Goal: Navigation & Orientation: Find specific page/section

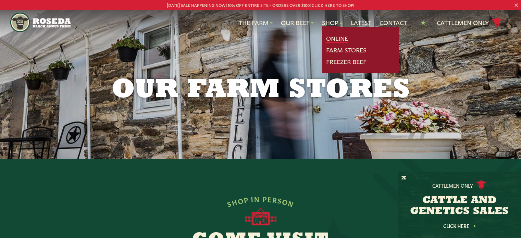
click at [336, 38] on link "Online" at bounding box center [337, 38] width 22 height 9
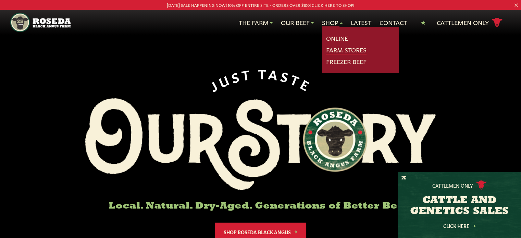
click at [336, 50] on link "Farm Stores" at bounding box center [346, 50] width 40 height 9
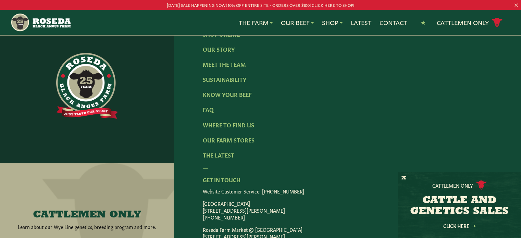
scroll to position [1177, 0]
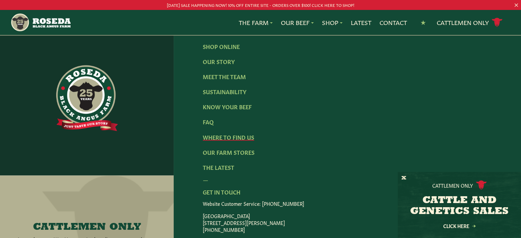
click at [246, 140] on link "Where To Find Us" at bounding box center [228, 137] width 51 height 8
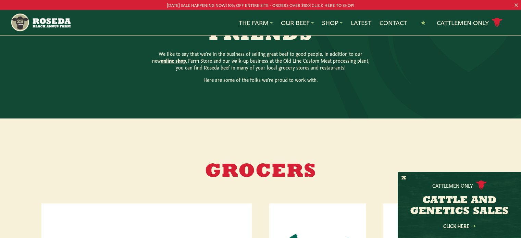
scroll to position [377, 0]
